Goal: Find specific page/section: Find specific page/section

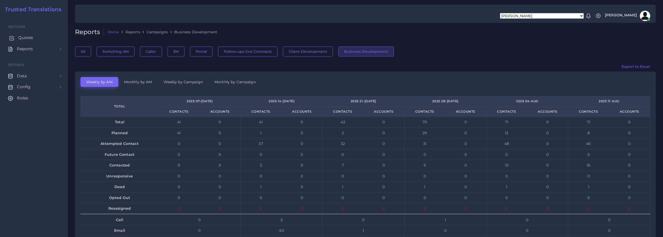
click at [21, 39] on span "Quotes" at bounding box center [25, 38] width 15 height 6
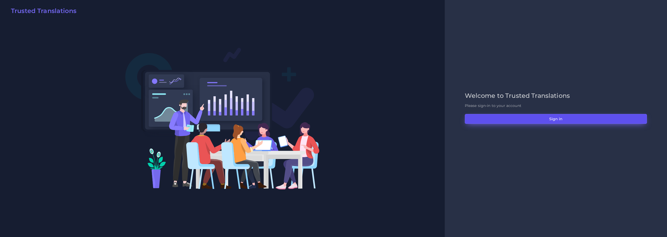
click at [542, 120] on button "Sign in" at bounding box center [556, 119] width 182 height 10
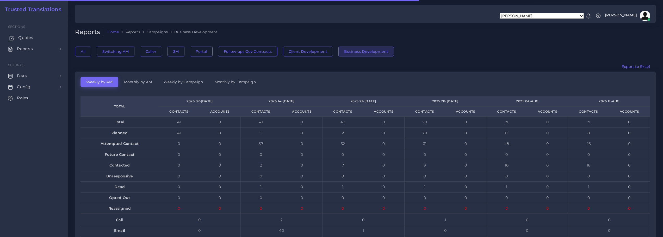
click at [22, 38] on span "Quotes" at bounding box center [25, 38] width 15 height 6
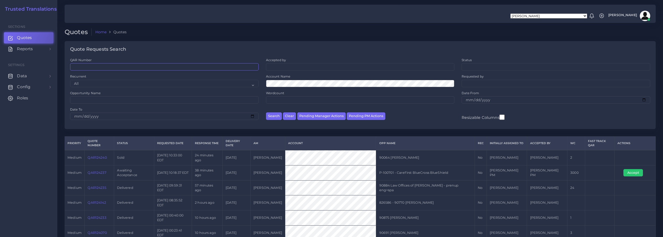
click at [87, 67] on input "QAR Number" at bounding box center [164, 66] width 189 height 7
paste input "QAR122223"
type input "QAR122223"
click at [273, 117] on button "Search" at bounding box center [274, 117] width 16 height 8
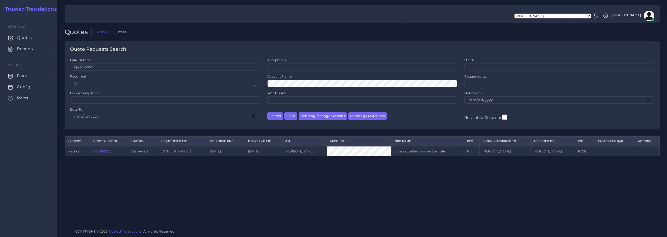
click at [372, 187] on div "Quotes Home Quotes Quote Requests Search QAR Number QAR122223 Accepted by All" at bounding box center [362, 112] width 610 height 225
drag, startPoint x: 100, startPoint y: 63, endPoint x: 69, endPoint y: 66, distance: 31.4
click at [69, 66] on div "QAR Number QAR122223" at bounding box center [164, 66] width 197 height 16
paste input "4094"
type input "QAR124094"
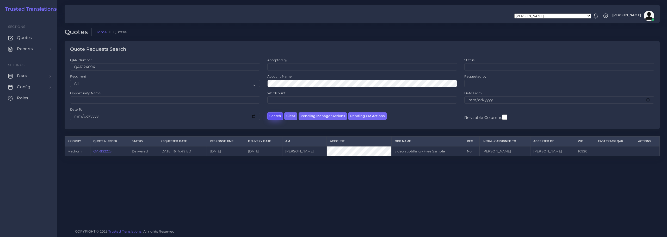
click at [275, 115] on button "Search" at bounding box center [275, 117] width 16 height 8
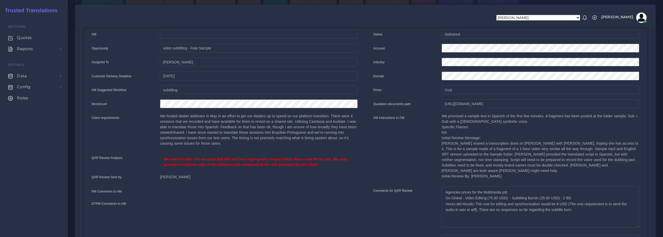
scroll to position [26, 0]
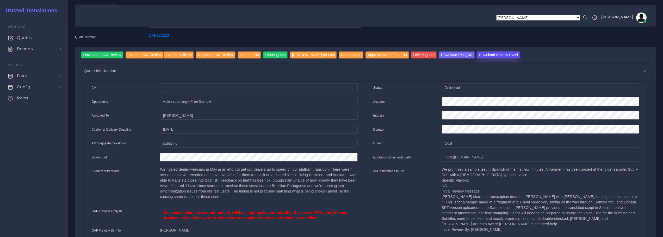
click at [482, 54] on input "Download Review Excel" at bounding box center [498, 55] width 43 height 7
click at [103, 56] on input "Download QAR Review" at bounding box center [102, 55] width 42 height 7
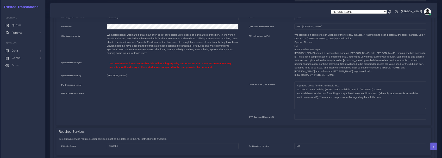
scroll to position [156, 0]
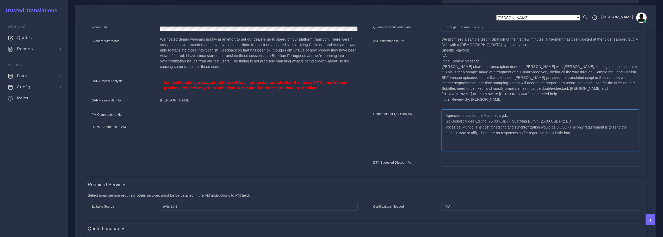
click at [471, 118] on textarea "Agencies prices for the Multimedia job: Go Global : Video Editing (75.00 USD) -…" at bounding box center [541, 130] width 198 height 41
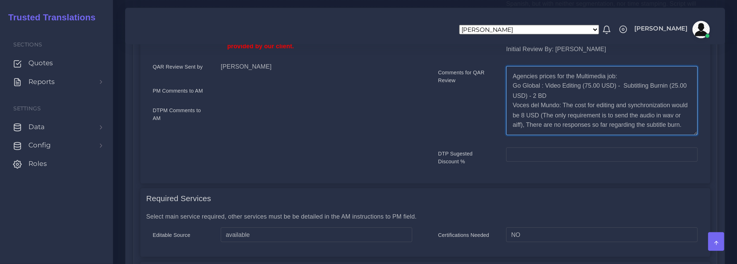
scroll to position [261, 0]
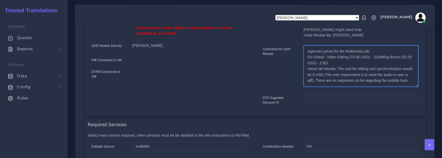
drag, startPoint x: 351, startPoint y: 52, endPoint x: 366, endPoint y: 52, distance: 15.9
click at [366, 52] on textarea "Agencies prices for the Multimedia job: Go Global : Video Editing (75.00 USD) -…" at bounding box center [361, 65] width 115 height 41
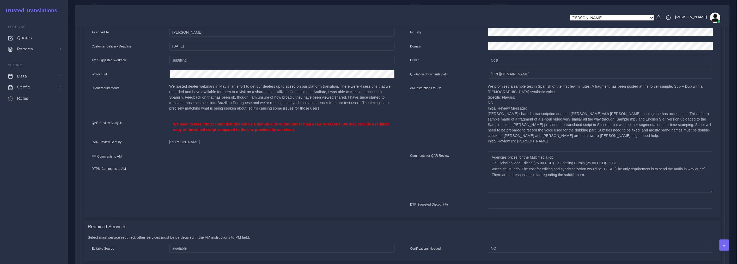
scroll to position [87, 0]
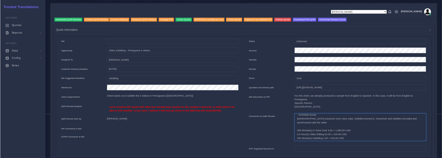
scroll to position [44, 0]
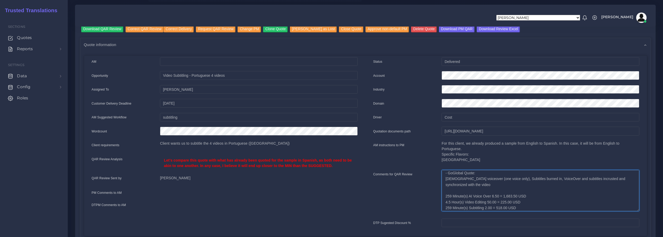
drag, startPoint x: 445, startPoint y: 191, endPoint x: 525, endPoint y: 191, distance: 80.0
click at [525, 191] on textarea "- Item Transcription was added to correct the text generated by the client (3 m…" at bounding box center [541, 190] width 198 height 41
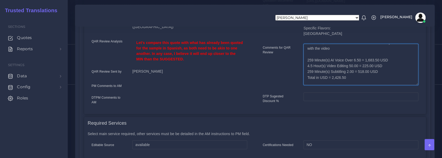
scroll to position [73, 0]
click at [326, 65] on textarea "- Item Transcription was added to correct the text generated by the client (3 m…" at bounding box center [361, 64] width 115 height 41
drag, startPoint x: 310, startPoint y: 59, endPoint x: 321, endPoint y: 59, distance: 10.2
click at [321, 59] on textarea "- Item Transcription was added to correct the text generated by the client (3 m…" at bounding box center [361, 64] width 115 height 41
click at [333, 60] on textarea "- Item Transcription was added to correct the text generated by the client (3 m…" at bounding box center [361, 64] width 115 height 41
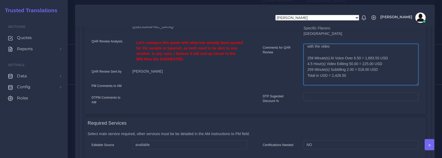
drag, startPoint x: 353, startPoint y: 58, endPoint x: 359, endPoint y: 58, distance: 6.0
click at [359, 58] on textarea "- Item Transcription was added to correct the text generated by the client (3 m…" at bounding box center [361, 64] width 115 height 41
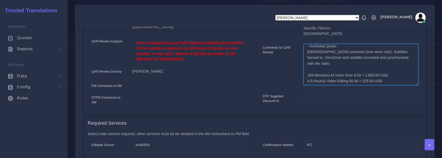
scroll to position [54, 0]
drag, startPoint x: 311, startPoint y: 47, endPoint x: 332, endPoint y: 48, distance: 21.4
click at [332, 48] on textarea "- Item Transcription was added to correct the text generated by the client (3 m…" at bounding box center [361, 64] width 115 height 41
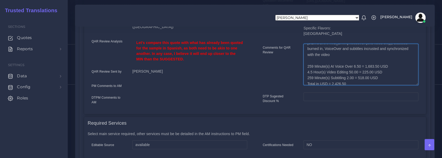
scroll to position [71, 0]
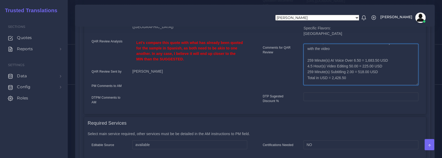
drag, startPoint x: 308, startPoint y: 62, endPoint x: 321, endPoint y: 63, distance: 12.8
click at [321, 63] on textarea "- Item Transcription was added to correct the text generated by the client (3 m…" at bounding box center [361, 64] width 115 height 41
drag, startPoint x: 352, startPoint y: 62, endPoint x: 360, endPoint y: 61, distance: 7.6
click at [360, 61] on textarea "- Item Transcription was added to correct the text generated by the client (3 m…" at bounding box center [361, 64] width 115 height 41
drag, startPoint x: 365, startPoint y: 61, endPoint x: 377, endPoint y: 61, distance: 12.3
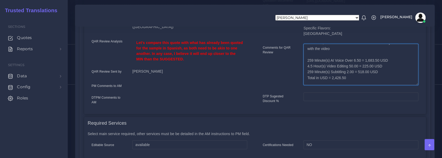
click at [377, 61] on textarea "- Item Transcription was added to correct the text generated by the client (3 m…" at bounding box center [361, 64] width 115 height 41
drag, startPoint x: 306, startPoint y: 61, endPoint x: 313, endPoint y: 61, distance: 6.8
click at [313, 61] on textarea "- Item Transcription was added to correct the text generated by the client (3 m…" at bounding box center [361, 64] width 115 height 41
click at [365, 61] on textarea "- Item Transcription was added to correct the text generated by the client (3 m…" at bounding box center [361, 64] width 115 height 41
drag, startPoint x: 365, startPoint y: 61, endPoint x: 377, endPoint y: 60, distance: 11.8
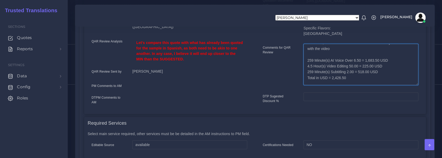
click at [377, 60] on textarea "- Item Transcription was added to correct the text generated by the client (3 m…" at bounding box center [361, 64] width 115 height 41
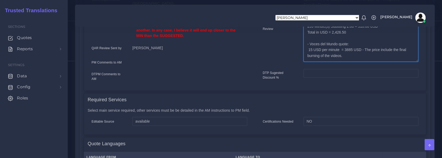
scroll to position [208, 0]
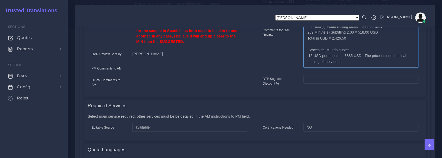
click at [337, 58] on textarea "- Item Transcription was added to correct the text generated by the client (3 m…" at bounding box center [361, 46] width 115 height 41
click at [321, 57] on textarea "- Item Transcription was added to correct the text generated by the client (3 m…" at bounding box center [361, 46] width 115 height 41
click at [360, 57] on textarea "- Item Transcription was added to correct the text generated by the client (3 m…" at bounding box center [361, 46] width 115 height 41
drag, startPoint x: 309, startPoint y: 57, endPoint x: 339, endPoint y: 56, distance: 30.0
click at [339, 56] on textarea "- Item Transcription was added to correct the text generated by the client (3 m…" at bounding box center [361, 46] width 115 height 41
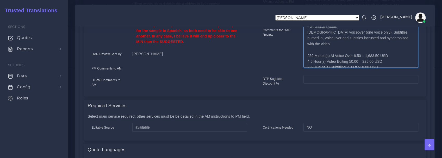
scroll to position [76, 0]
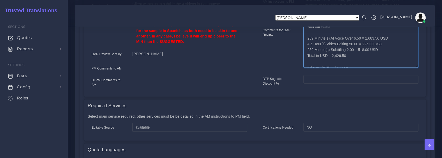
drag, startPoint x: 353, startPoint y: 39, endPoint x: 360, endPoint y: 39, distance: 7.3
click at [360, 39] on textarea "- Item Transcription was added to correct the text generated by the client (3 m…" at bounding box center [361, 46] width 115 height 41
click at [356, 41] on textarea "- Item Transcription was added to correct the text generated by the client (3 m…" at bounding box center [361, 46] width 115 height 41
click at [354, 39] on textarea "- Item Transcription was added to correct the text generated by the client (3 m…" at bounding box center [361, 46] width 115 height 41
drag, startPoint x: 321, startPoint y: 44, endPoint x: 358, endPoint y: 44, distance: 37.3
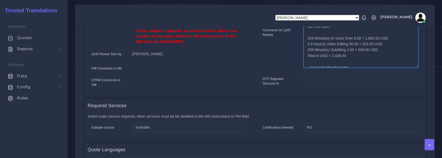
click at [358, 44] on textarea "- Item Transcription was added to correct the text generated by the client (3 m…" at bounding box center [361, 46] width 115 height 41
drag, startPoint x: 353, startPoint y: 39, endPoint x: 360, endPoint y: 39, distance: 6.8
click at [360, 39] on textarea "- Item Transcription was added to correct the text generated by the client (3 m…" at bounding box center [361, 46] width 115 height 41
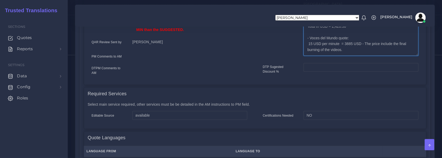
scroll to position [226, 0]
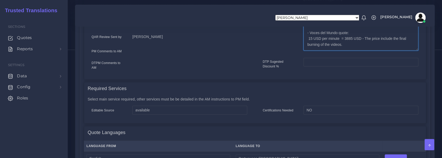
drag, startPoint x: 310, startPoint y: 40, endPoint x: 336, endPoint y: 39, distance: 26.6
click at [336, 39] on textarea "- Item Transcription was added to correct the text generated by the client (3 m…" at bounding box center [361, 29] width 115 height 41
click at [327, 41] on textarea "- Item Transcription was added to correct the text generated by the client (3 m…" at bounding box center [361, 29] width 115 height 41
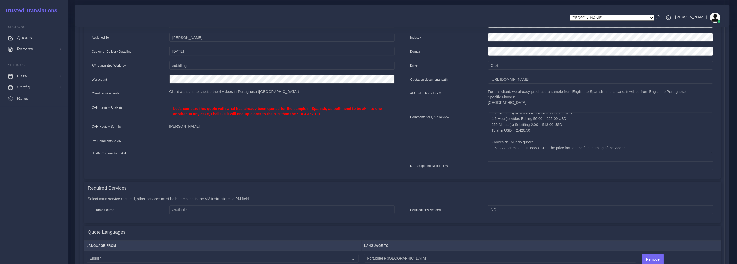
scroll to position [58, 0]
